Goal: Communication & Community: Answer question/provide support

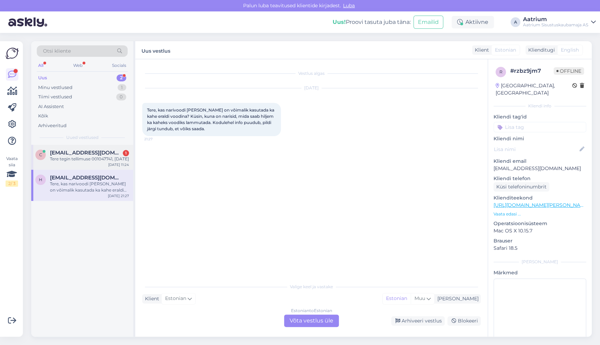
click at [74, 161] on div "Tere tegin tellimuse 001047741, [DATE]" at bounding box center [89, 159] width 79 height 6
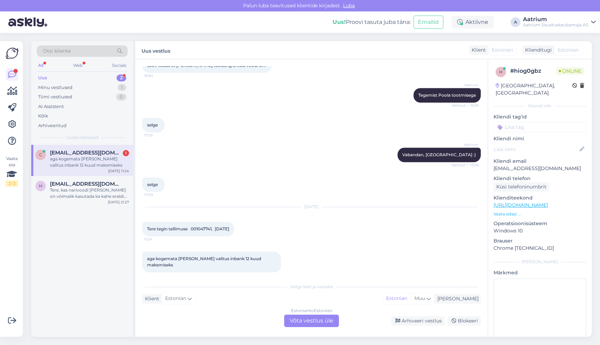
scroll to position [364, 0]
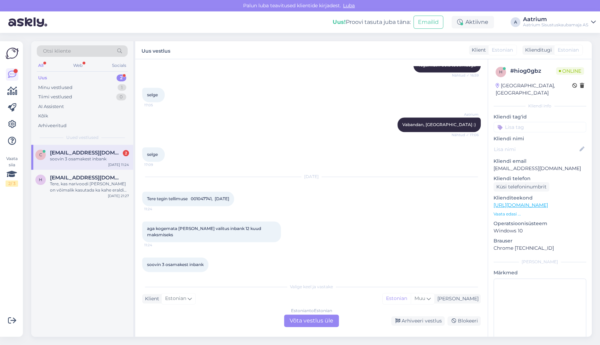
click at [312, 324] on div "Estonian to Estonian Võta vestlus üle" at bounding box center [311, 321] width 55 height 12
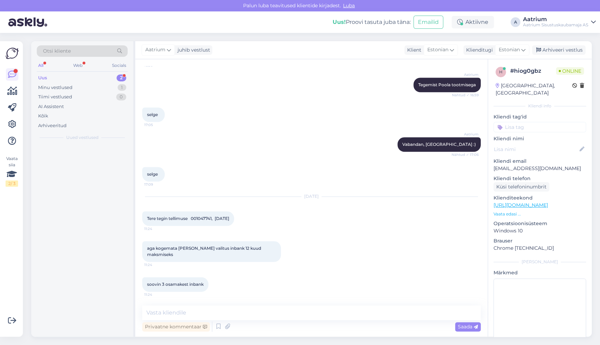
scroll to position [338, 0]
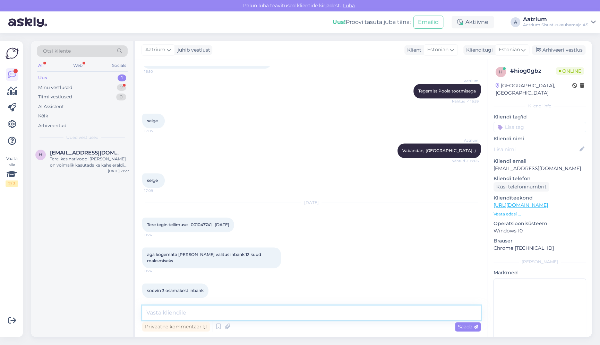
click at [205, 310] on textarea at bounding box center [311, 313] width 339 height 15
click at [297, 315] on textarea "Tere! Kuna Te ei ole Inbank lepingut allkirjastanud ja" at bounding box center [311, 313] width 339 height 15
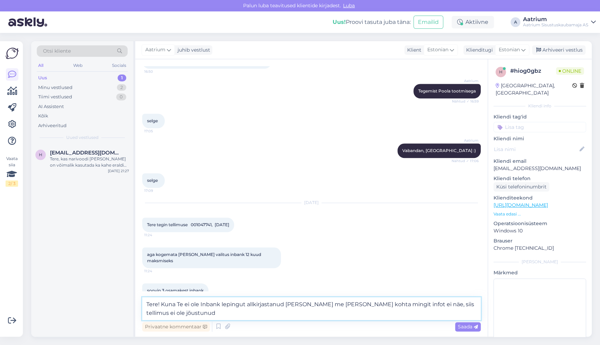
scroll to position [346, 0]
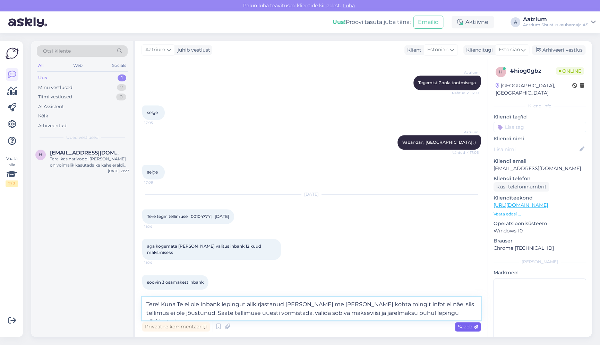
type textarea "Tere! Kuna Te ei ole Inbank lepingut allkirjastanud [PERSON_NAME] me [PERSON_NA…"
click at [462, 328] on span "Saada" at bounding box center [468, 327] width 20 height 6
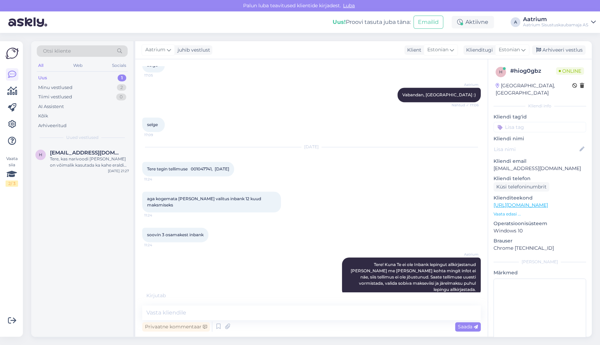
scroll to position [416, 0]
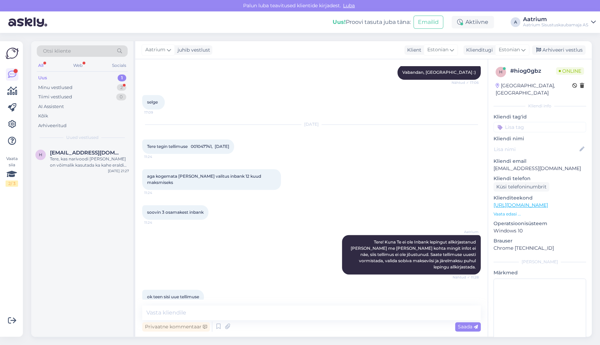
click at [72, 243] on div "h [EMAIL_ADDRESS][DOMAIN_NAME] Tere, kas narivoodi [PERSON_NAME] on võimalik ka…" at bounding box center [82, 241] width 102 height 192
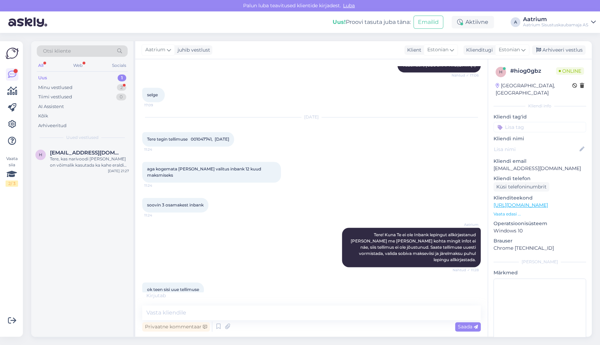
scroll to position [446, 0]
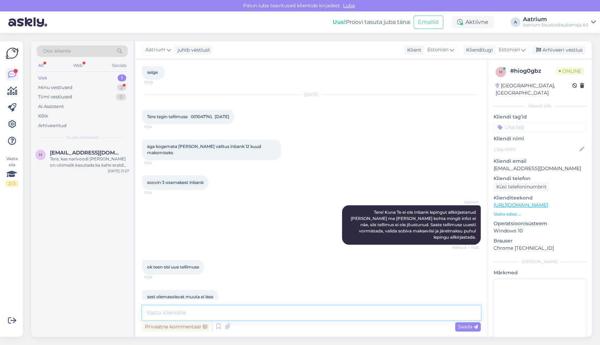
click at [190, 315] on textarea at bounding box center [311, 313] width 339 height 15
type textarea "Jah, palun tehke uuesti. [PERSON_NAME] ole ka võimalust seda muuta."
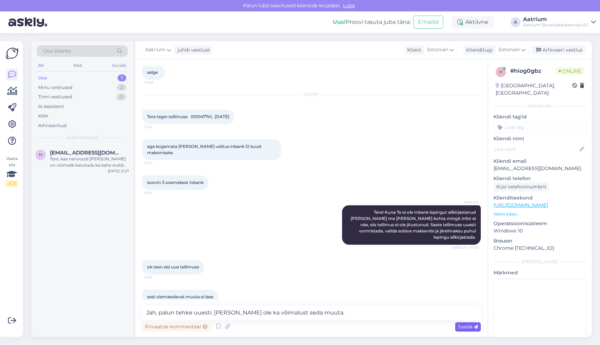
click at [468, 327] on span "Saada" at bounding box center [468, 327] width 20 height 6
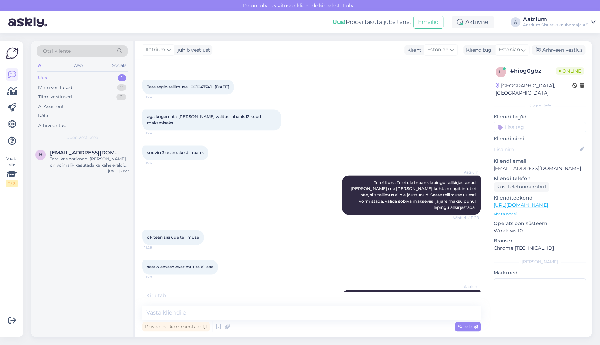
scroll to position [505, 0]
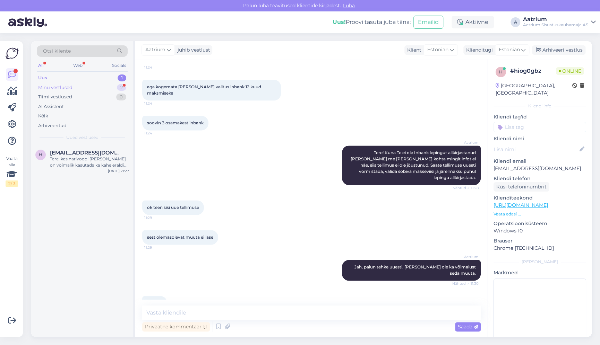
click at [62, 86] on div "Minu vestlused" at bounding box center [55, 87] width 34 height 7
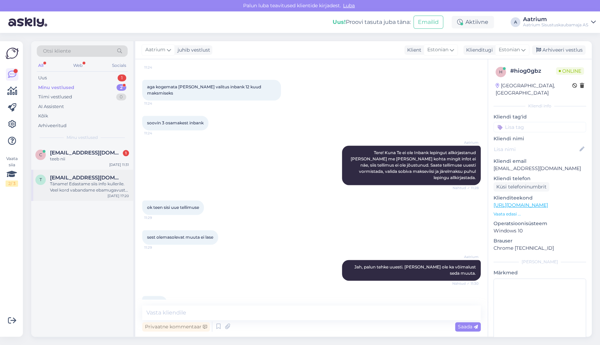
click at [75, 191] on div "Täname! Edastame siis info kullerile. Veel kord vabandame ebamugavuste pärast!" at bounding box center [89, 187] width 79 height 12
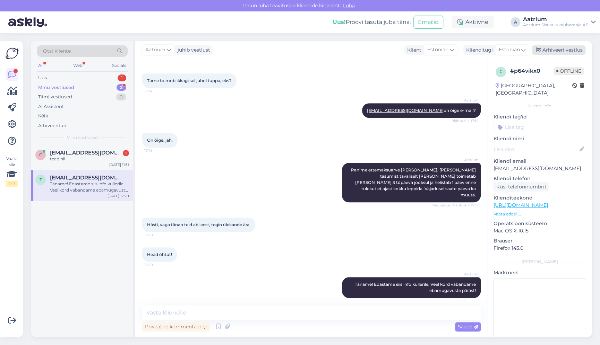
click at [551, 49] on div "Arhiveeri vestlus" at bounding box center [558, 49] width 53 height 9
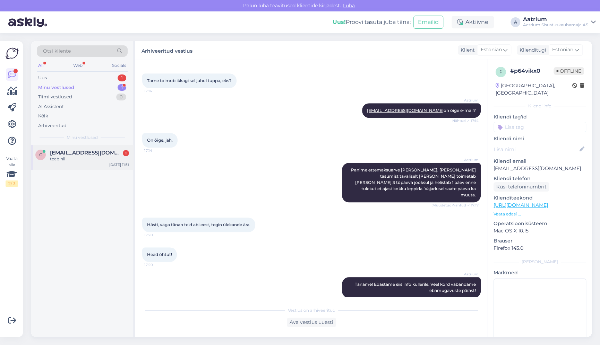
click at [88, 161] on div "teeb nii" at bounding box center [89, 159] width 79 height 6
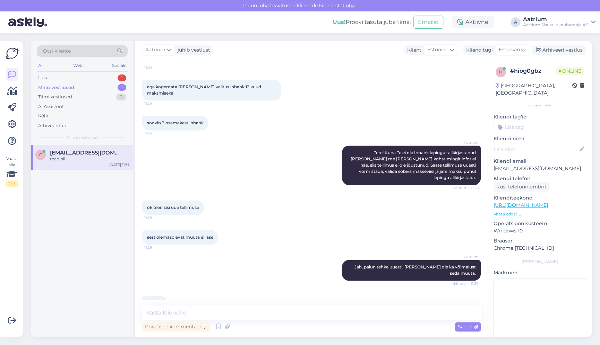
click at [61, 86] on div "Minu vestlused" at bounding box center [56, 87] width 36 height 7
click at [55, 78] on div "Uus 1" at bounding box center [82, 78] width 91 height 10
click at [93, 163] on div "Tere, kas narivoodi [PERSON_NAME] on võimalik kasutada ka kahe eraldi voodina? …" at bounding box center [89, 162] width 79 height 12
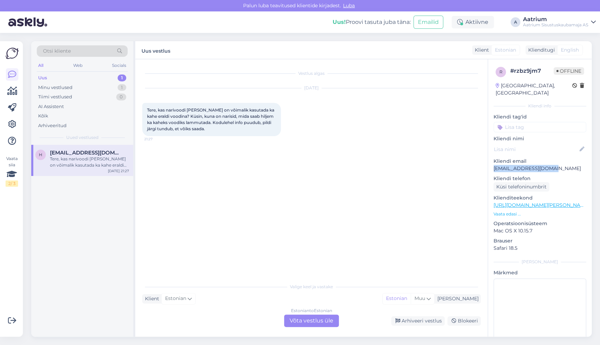
drag, startPoint x: 554, startPoint y: 160, endPoint x: 493, endPoint y: 160, distance: 61.0
click at [494, 165] on p "[EMAIL_ADDRESS][DOMAIN_NAME]" at bounding box center [540, 168] width 93 height 7
copy p "[EMAIL_ADDRESS][DOMAIN_NAME]"
click at [53, 86] on div "Minu vestlused" at bounding box center [55, 87] width 34 height 7
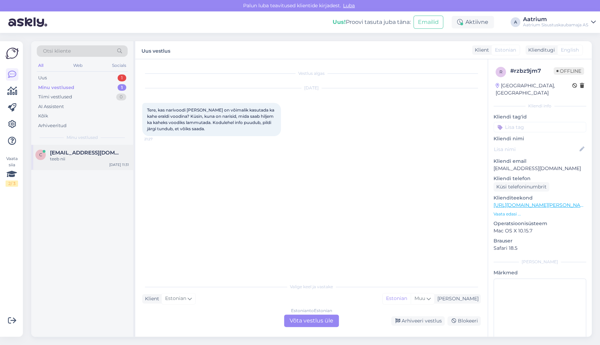
click at [74, 166] on div "c [EMAIL_ADDRESS][DOMAIN_NAME] teeb nii [DATE] 11:31" at bounding box center [82, 157] width 102 height 25
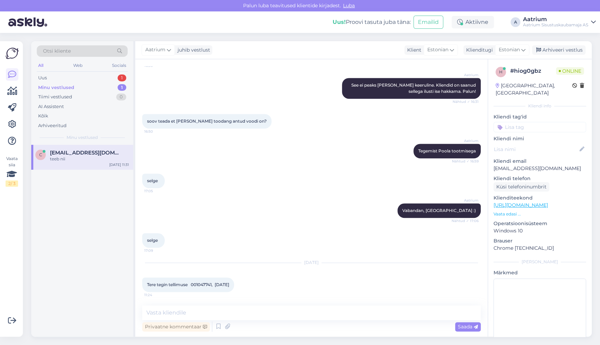
scroll to position [370, 0]
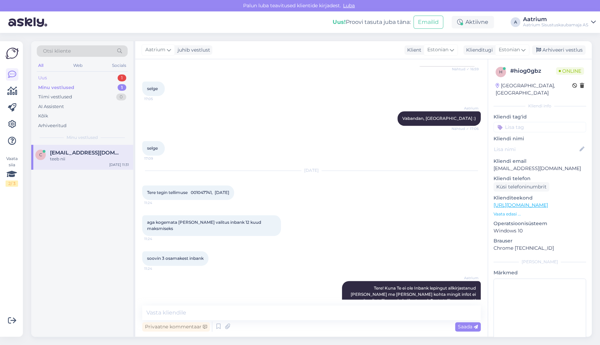
click at [44, 77] on div "Uus" at bounding box center [42, 78] width 9 height 7
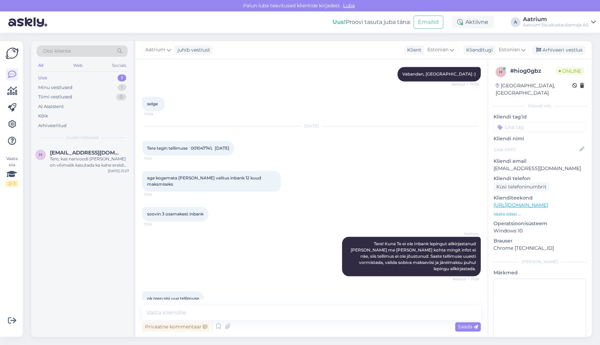
scroll to position [505, 0]
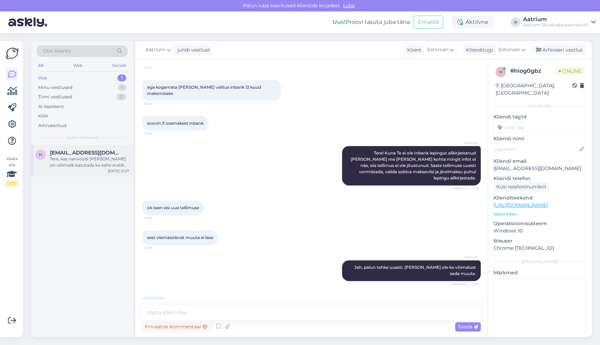
click at [73, 163] on div "Tere, kas narivoodi [PERSON_NAME] on võimalik kasutada ka kahe eraldi voodina? …" at bounding box center [89, 162] width 79 height 12
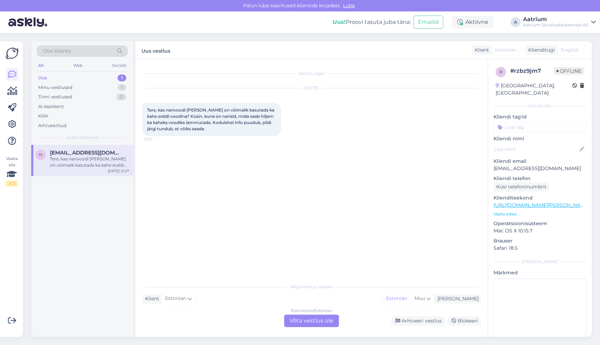
scroll to position [0, 0]
click at [172, 210] on div "Vestlus algas [DATE] Tere, kas narivoodi [PERSON_NAME] on võimalik kasutada ka …" at bounding box center [314, 169] width 345 height 207
click at [179, 217] on div "Vestlus algas [DATE] Tere, kas narivoodi [PERSON_NAME] on võimalik kasutada ka …" at bounding box center [314, 169] width 345 height 207
drag, startPoint x: 555, startPoint y: 159, endPoint x: 492, endPoint y: 159, distance: 63.1
click at [492, 159] on div "r # rzbz9jm7 Offline [GEOGRAPHIC_DATA], [GEOGRAPHIC_DATA] Kliendi info Kliendi …" at bounding box center [540, 205] width 104 height 292
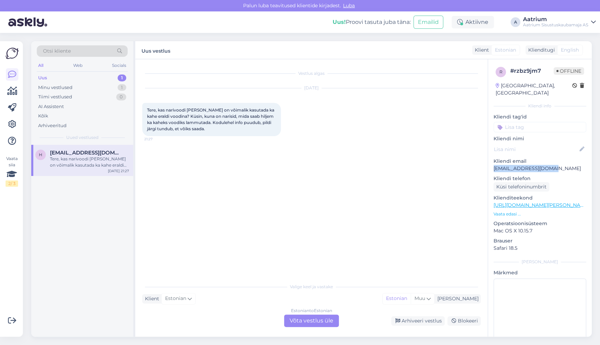
copy p "[EMAIL_ADDRESS][DOMAIN_NAME]"
click at [191, 177] on div "Vestlus algas [DATE] Tere, kas narivoodi [PERSON_NAME] on võimalik kasutada ka …" at bounding box center [314, 169] width 345 height 207
drag, startPoint x: 158, startPoint y: 108, endPoint x: 205, endPoint y: 121, distance: 48.8
click at [205, 121] on span "Tere, kas narivoodi [PERSON_NAME] on võimalik kasutada ka kahe eraldi voodina? …" at bounding box center [211, 120] width 128 height 24
copy span "kas narivoodi [PERSON_NAME] on võimalik kasutada ka kahe eraldi voodina? Küsin,…"
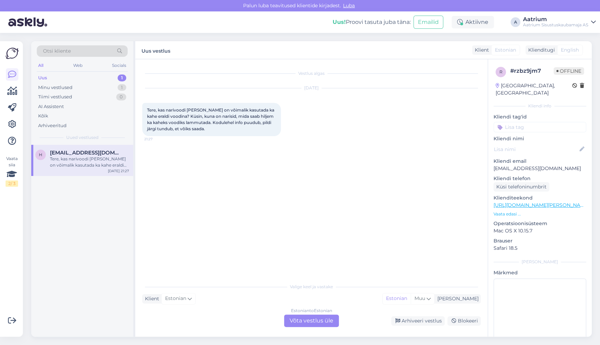
click at [395, 129] on div "[DATE] Tere, kas narivoodi [PERSON_NAME] on võimalik kasutada ka kahe eraldi vo…" at bounding box center [311, 112] width 339 height 63
click at [427, 320] on div "Arhiveeri vestlus" at bounding box center [417, 321] width 53 height 9
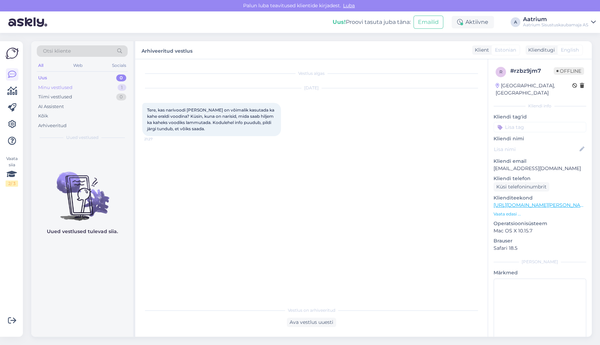
click at [43, 88] on div "Minu vestlused" at bounding box center [55, 87] width 34 height 7
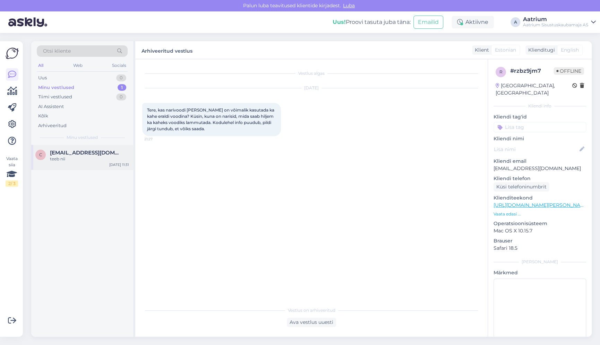
click at [68, 159] on div "teeb nii" at bounding box center [89, 159] width 79 height 6
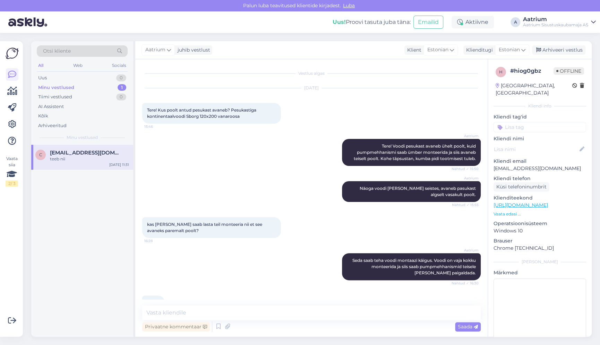
scroll to position [505, 0]
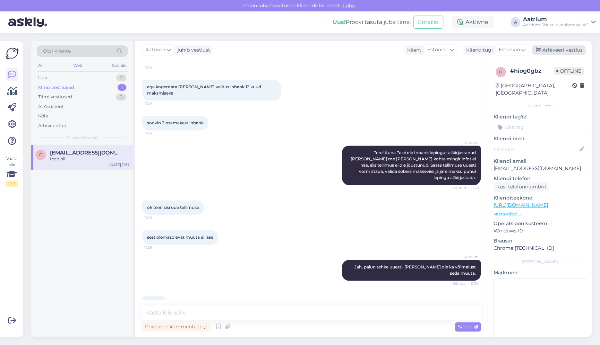
click at [548, 50] on div "Arhiveeri vestlus" at bounding box center [558, 49] width 53 height 9
